Goal: Transaction & Acquisition: Subscribe to service/newsletter

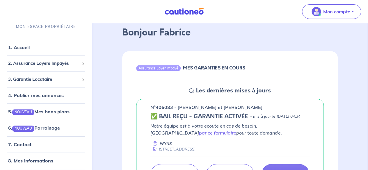
scroll to position [58, 0]
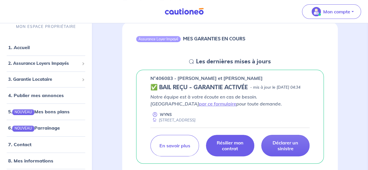
click at [237, 150] on p "Résilier mon contrat" at bounding box center [230, 146] width 34 height 12
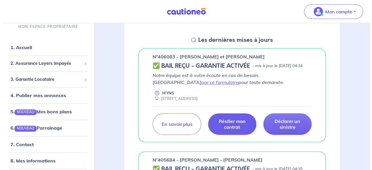
scroll to position [116, 0]
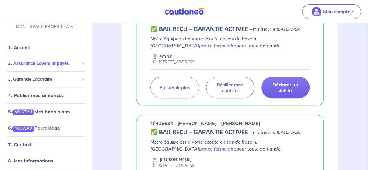
click at [42, 63] on span "2. Assurance Loyers Impayés" at bounding box center [43, 63] width 71 height 7
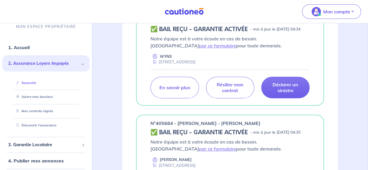
click at [33, 82] on link "Souscrire" at bounding box center [25, 83] width 22 height 4
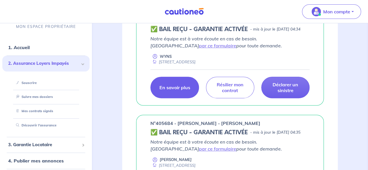
click at [173, 90] on p "En savoir plus" at bounding box center [174, 88] width 31 height 6
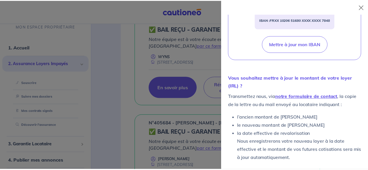
scroll to position [277, 0]
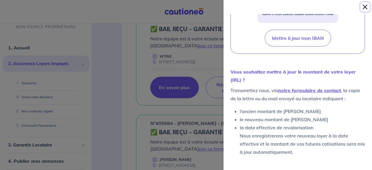
click at [364, 6] on button "Close" at bounding box center [364, 6] width 9 height 9
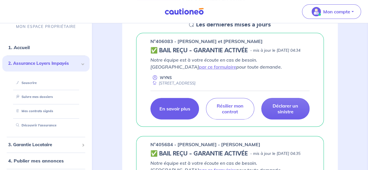
scroll to position [87, 0]
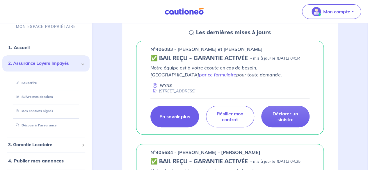
click at [48, 62] on span "2. Assurance Loyers Impayés" at bounding box center [43, 63] width 71 height 7
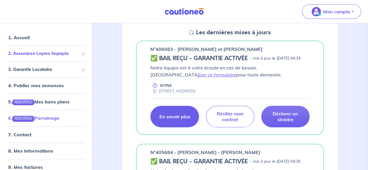
scroll to position [18, 0]
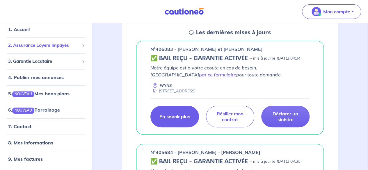
click at [41, 43] on span "2. Assurance Loyers Impayés" at bounding box center [43, 45] width 71 height 7
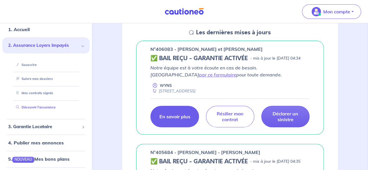
click at [33, 106] on link "Découvrir l'assurance" at bounding box center [35, 107] width 42 height 4
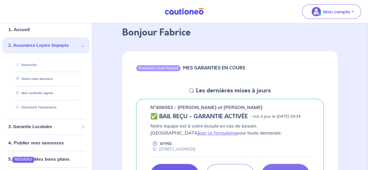
scroll to position [0, 0]
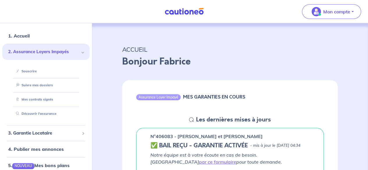
click at [275, 87] on div "Assurance Loyer Impayé MES GARANTIES EN COURS" at bounding box center [229, 98] width 215 height 36
